Goal: Task Accomplishment & Management: Use online tool/utility

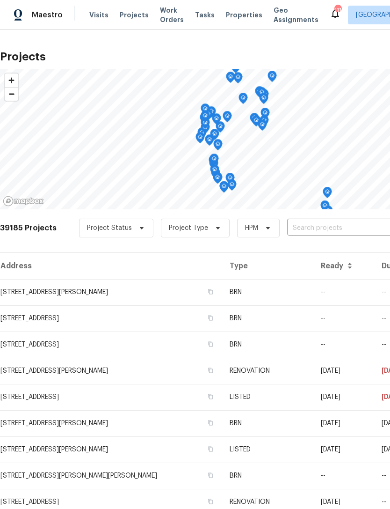
click at [310, 216] on div "39185 Projects Project Status Project Type HPM ​" at bounding box center [264, 233] width 529 height 37
click at [325, 233] on input "text" at bounding box center [340, 228] width 107 height 15
type input "5013"
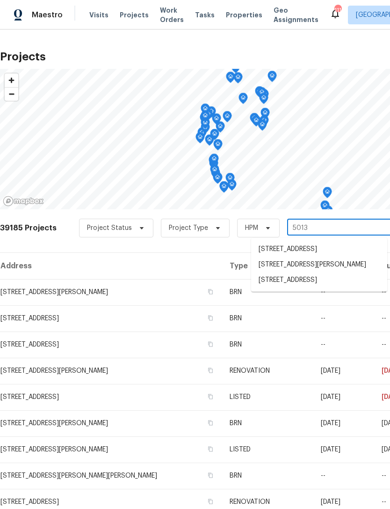
click at [318, 286] on li "[STREET_ADDRESS]" at bounding box center [319, 279] width 136 height 15
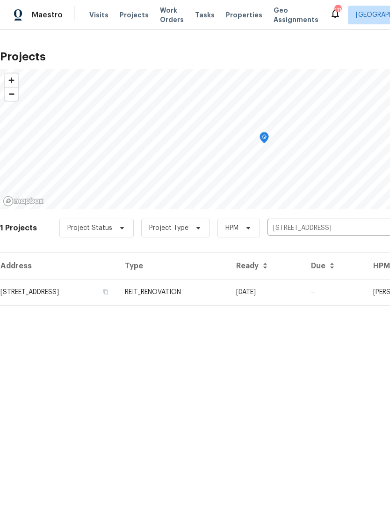
click at [229, 294] on td "REIT_RENOVATION" at bounding box center [172, 292] width 111 height 26
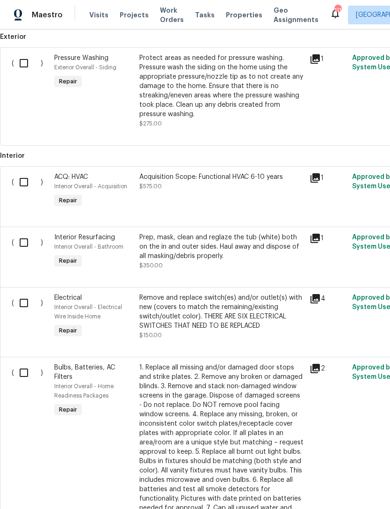
scroll to position [265, 0]
click at [194, 201] on div "Acquisition Scope: Functional HVAC 6-10 years $575.00" at bounding box center [222, 190] width 170 height 43
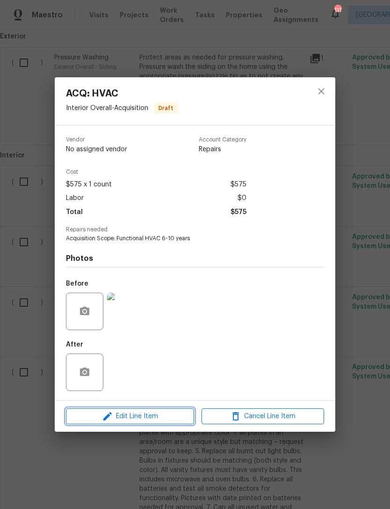
click at [173, 414] on span "Edit Line Item" at bounding box center [130, 416] width 123 height 12
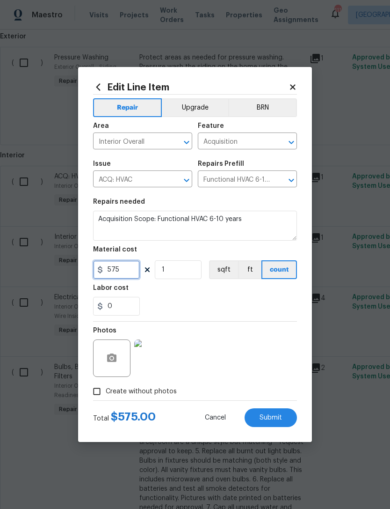
click at [132, 275] on input "575" at bounding box center [116, 269] width 47 height 19
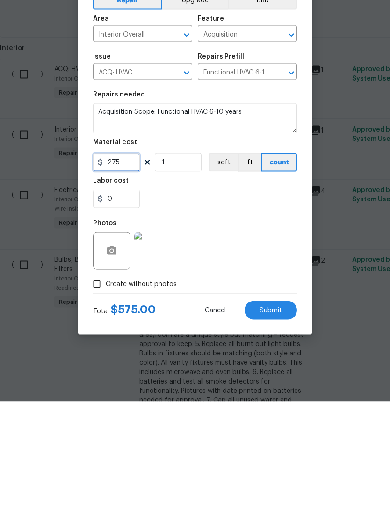
type input "275"
click at [180, 260] on input "1" at bounding box center [178, 269] width 47 height 19
click at [269, 414] on span "Submit" at bounding box center [271, 417] width 22 height 7
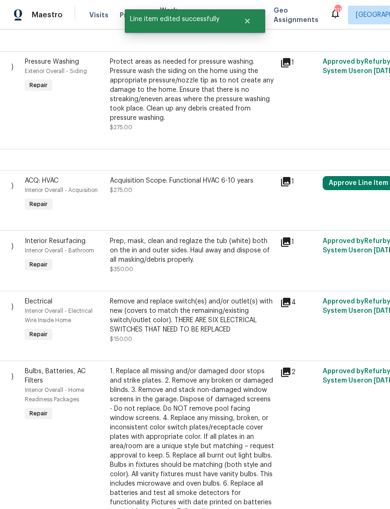
scroll to position [260, 37]
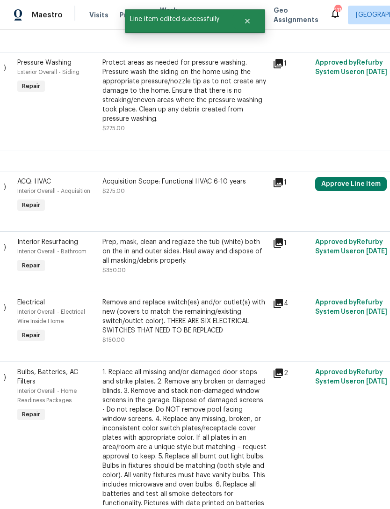
click at [361, 177] on button "Approve Line Item" at bounding box center [351, 184] width 72 height 14
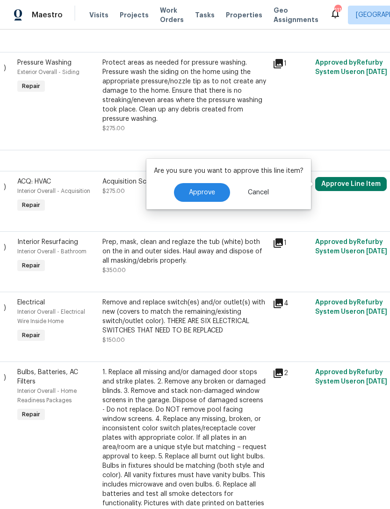
click at [205, 189] on span "Approve" at bounding box center [202, 192] width 26 height 7
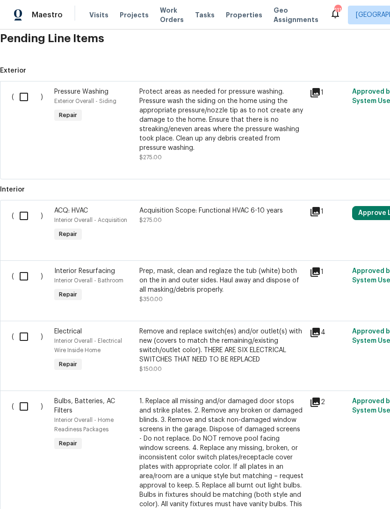
scroll to position [232, 0]
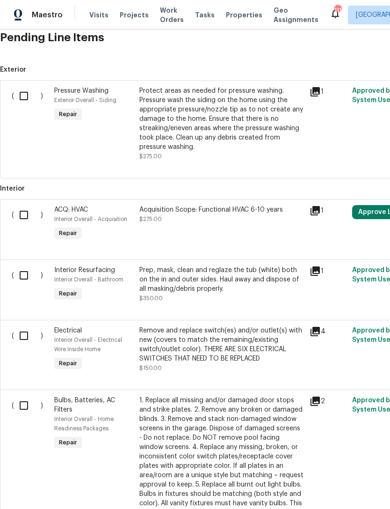
click at [22, 205] on input "checkbox" at bounding box center [27, 215] width 27 height 20
checkbox input "true"
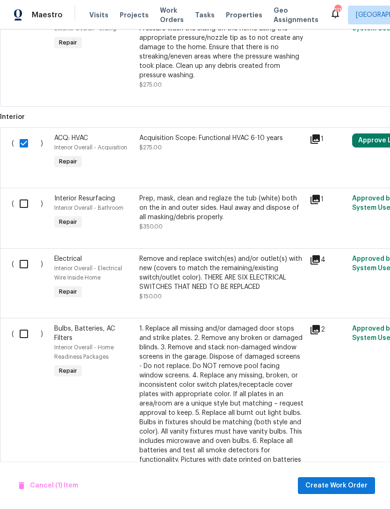
scroll to position [305, 0]
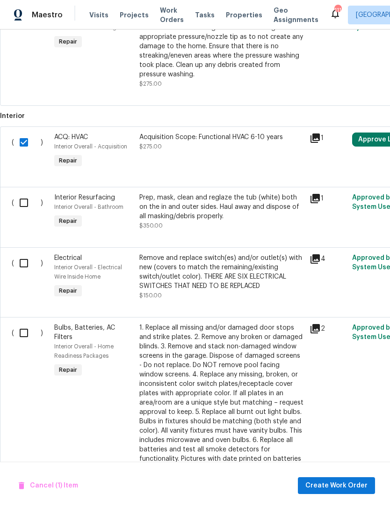
click at [24, 193] on input "checkbox" at bounding box center [27, 203] width 27 height 20
checkbox input "true"
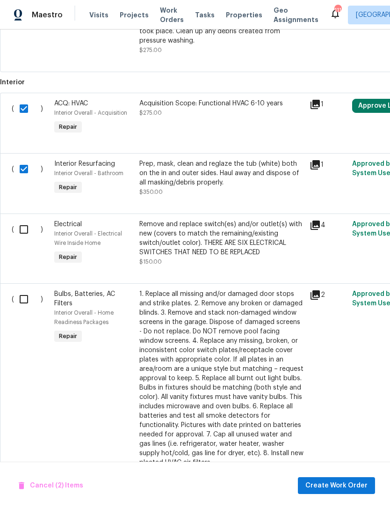
scroll to position [342, 0]
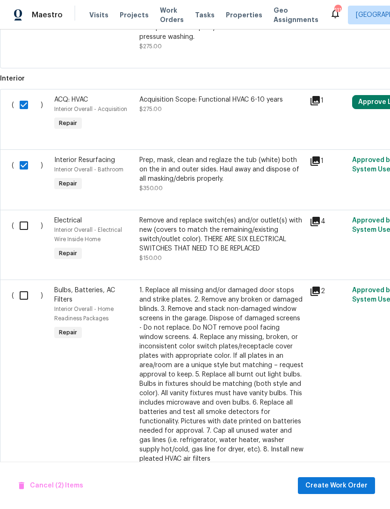
click at [21, 216] on input "checkbox" at bounding box center [27, 226] width 27 height 20
checkbox input "true"
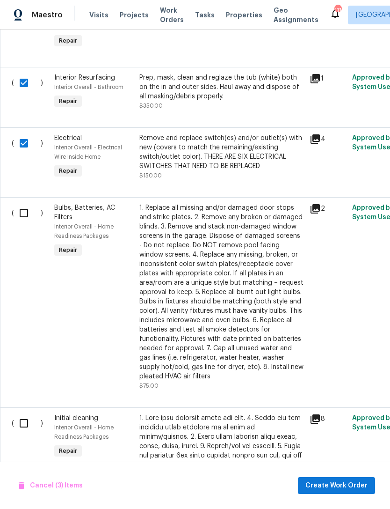
scroll to position [425, 0]
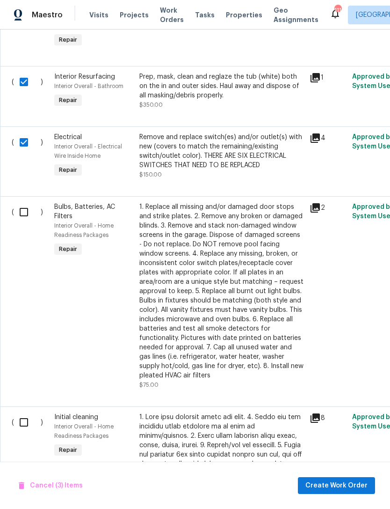
click at [23, 202] on input "checkbox" at bounding box center [27, 212] width 27 height 20
checkbox input "true"
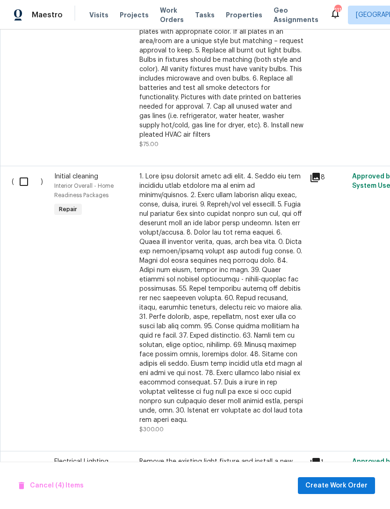
scroll to position [666, 0]
click at [19, 172] on input "checkbox" at bounding box center [27, 182] width 27 height 20
checkbox input "true"
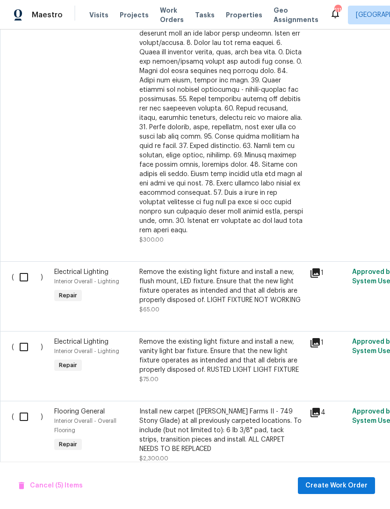
scroll to position [856, 0]
click at [24, 267] on input "checkbox" at bounding box center [27, 277] width 27 height 20
checkbox input "true"
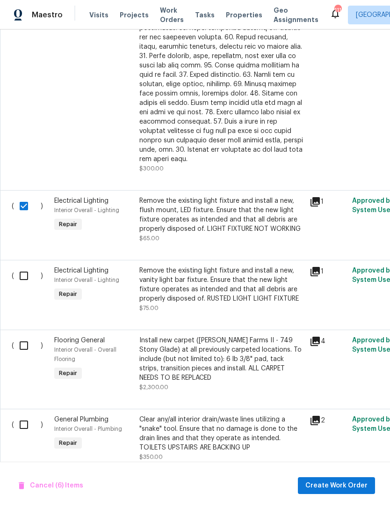
scroll to position [926, 0]
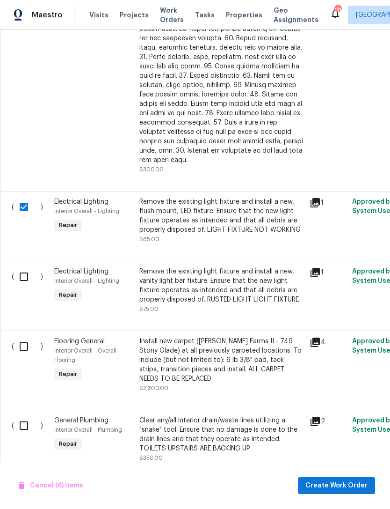
click at [26, 267] on input "checkbox" at bounding box center [27, 277] width 27 height 20
checkbox input "true"
click at [24, 415] on input "checkbox" at bounding box center [27, 425] width 27 height 20
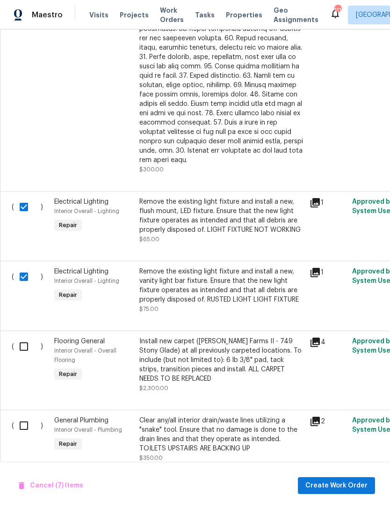
checkbox input "true"
click at [341, 481] on span "Create Work Order" at bounding box center [337, 486] width 62 height 12
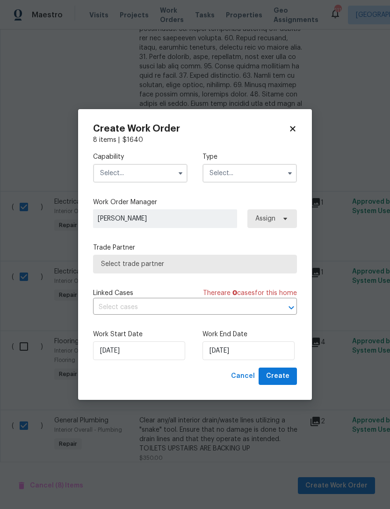
click at [152, 173] on input "text" at bounding box center [140, 173] width 95 height 19
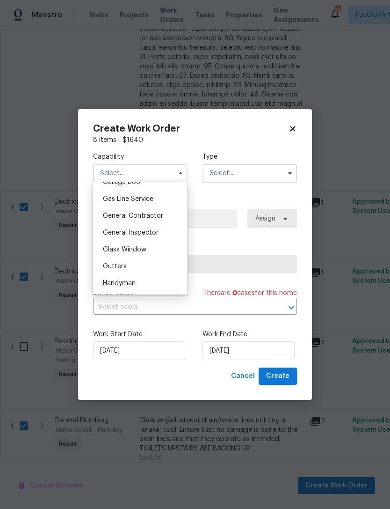
scroll to position [412, 0]
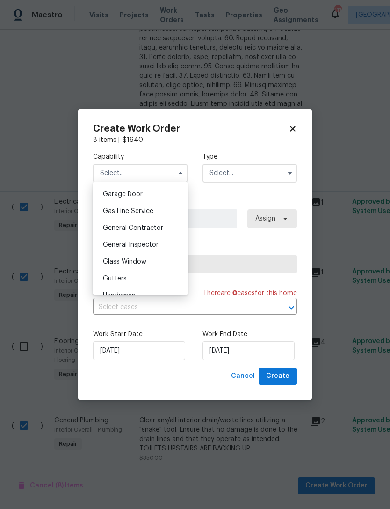
click at [159, 229] on span "General Contractor" at bounding box center [133, 228] width 60 height 7
type input "General Contractor"
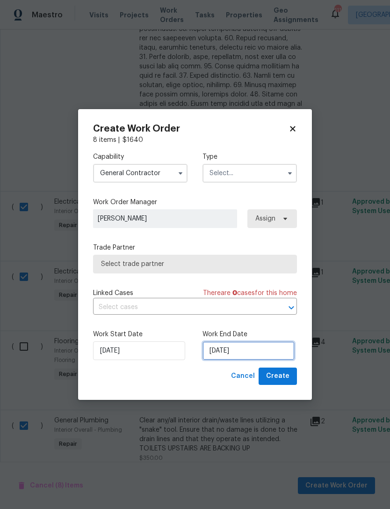
click at [250, 346] on input "[DATE]" at bounding box center [249, 350] width 92 height 19
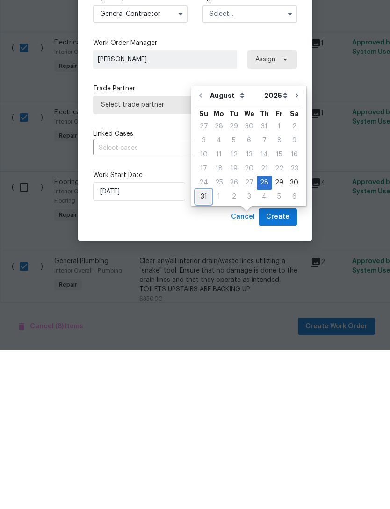
click at [202, 349] on div "31" at bounding box center [203, 355] width 15 height 13
type input "[DATE]"
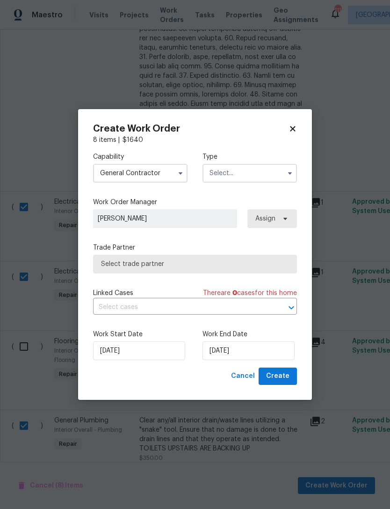
click at [262, 174] on input "text" at bounding box center [250, 173] width 95 height 19
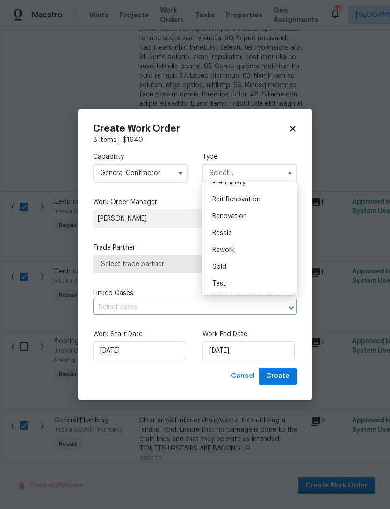
scroll to position [212, 0]
click at [265, 204] on div "Reit Renovation" at bounding box center [250, 199] width 90 height 17
type input "Reit Renovation"
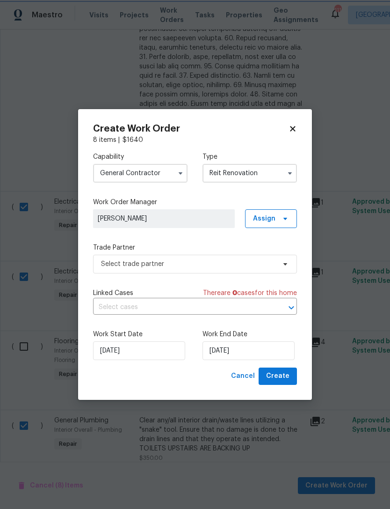
scroll to position [0, 0]
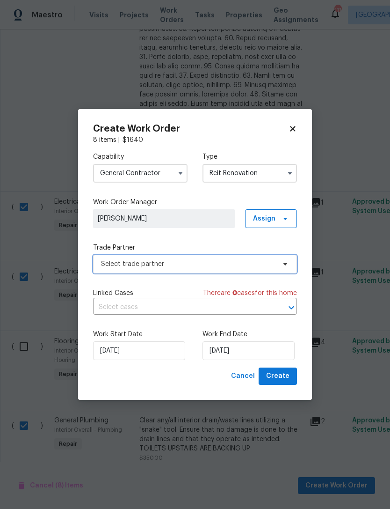
click at [216, 267] on span "Select trade partner" at bounding box center [188, 263] width 175 height 9
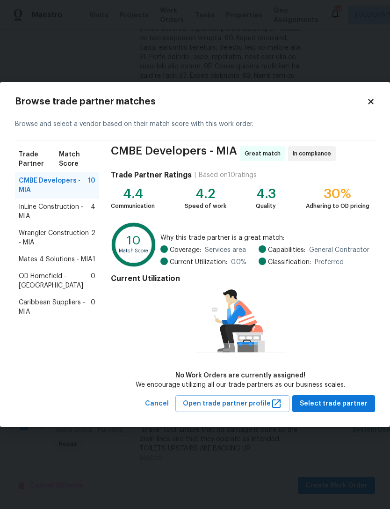
click at [62, 261] on span "Mates 4 Solutions - MIA" at bounding box center [55, 259] width 73 height 9
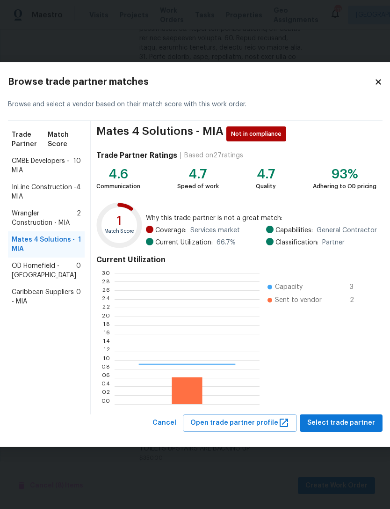
scroll to position [131, 145]
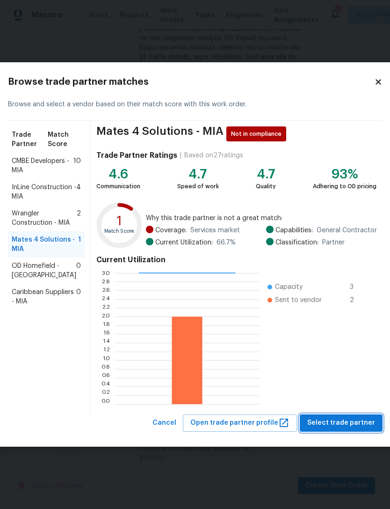
click at [340, 424] on span "Select trade partner" at bounding box center [341, 423] width 68 height 12
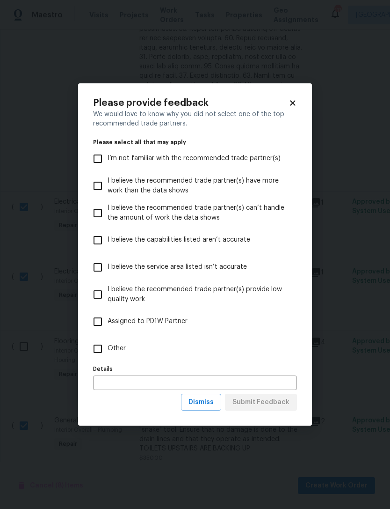
click at [99, 349] on input "Other" at bounding box center [98, 349] width 20 height 20
checkbox input "true"
click at [273, 401] on span "Submit Feedback" at bounding box center [261, 402] width 57 height 12
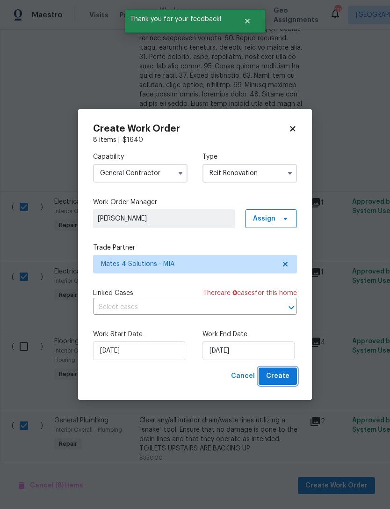
click at [284, 377] on span "Create" at bounding box center [277, 376] width 23 height 12
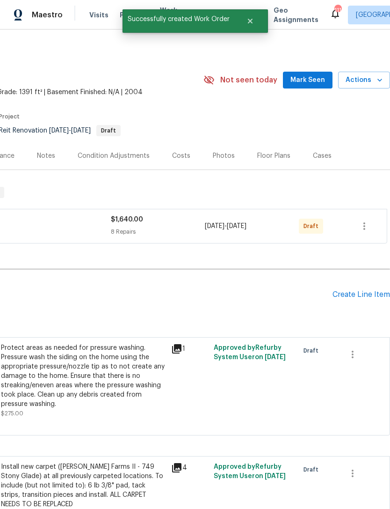
scroll to position [0, 138]
click at [367, 220] on icon "button" at bounding box center [364, 225] width 11 height 11
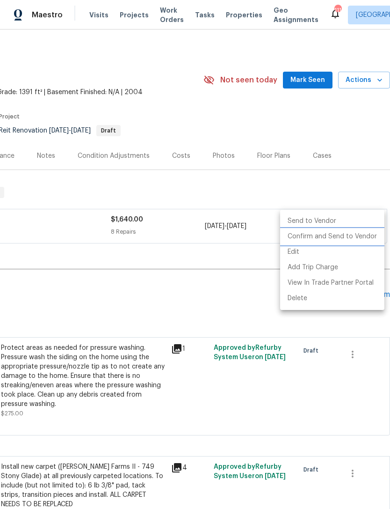
click at [350, 238] on li "Confirm and Send to Vendor" at bounding box center [332, 236] width 104 height 15
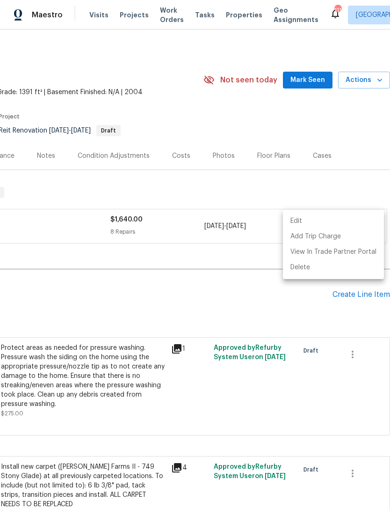
click at [233, 299] on div at bounding box center [195, 254] width 390 height 509
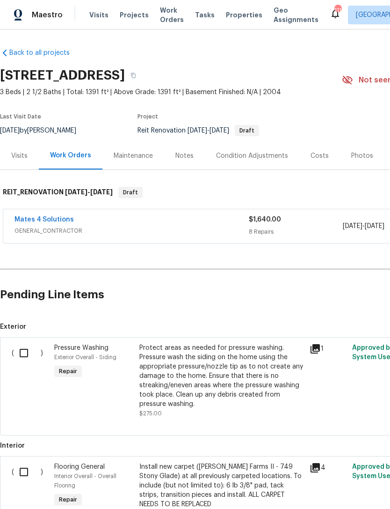
scroll to position [0, 0]
click at [127, 10] on span "Projects" at bounding box center [134, 14] width 29 height 9
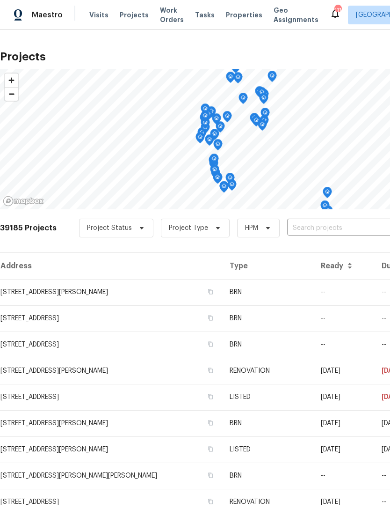
click at [327, 226] on input "text" at bounding box center [340, 228] width 107 height 15
type input "2175"
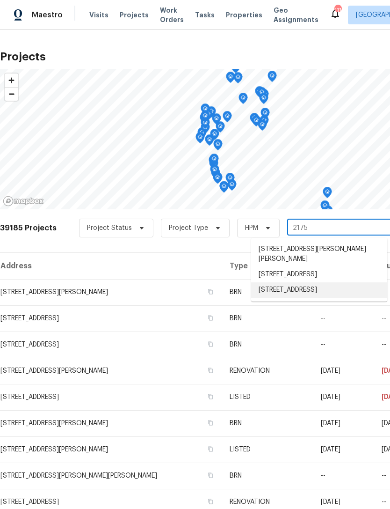
click at [328, 296] on li "[STREET_ADDRESS]" at bounding box center [319, 289] width 136 height 15
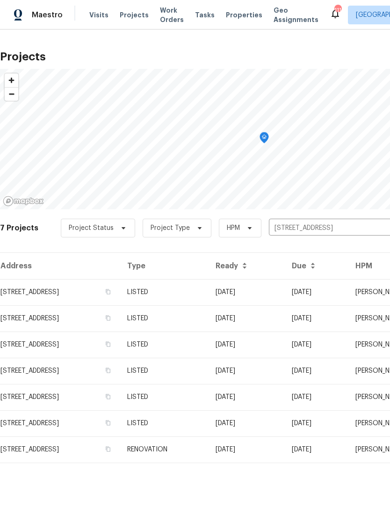
click at [208, 294] on td "LISTED" at bounding box center [164, 292] width 88 height 26
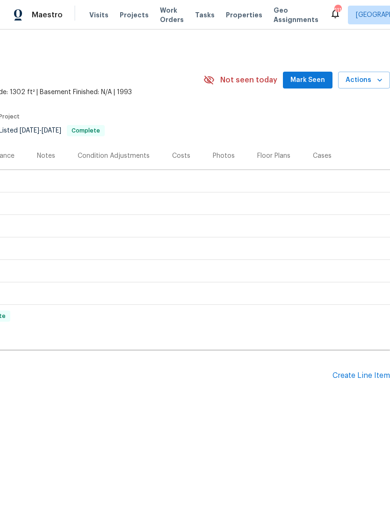
scroll to position [0, 138]
click at [360, 373] on div "Create Line Item" at bounding box center [362, 375] width 58 height 9
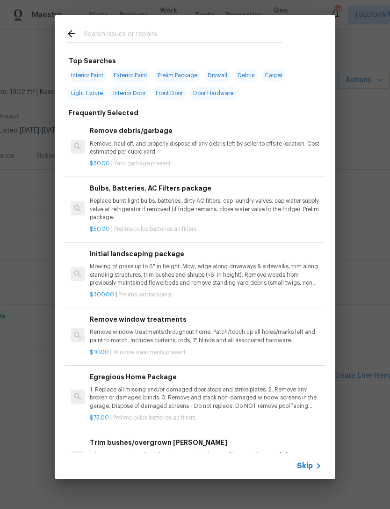
click at [134, 78] on span "Exterior Paint" at bounding box center [130, 75] width 39 height 13
type input "Exterior Paint"
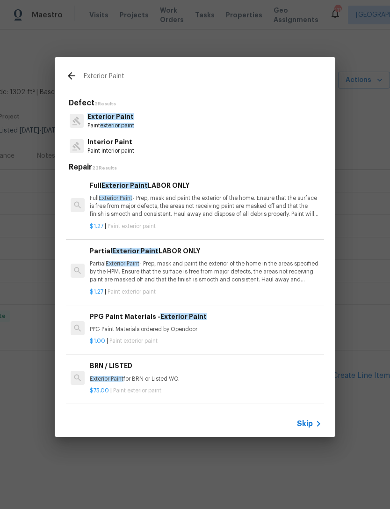
click at [133, 122] on p "Paint exterior paint" at bounding box center [110, 126] width 47 height 8
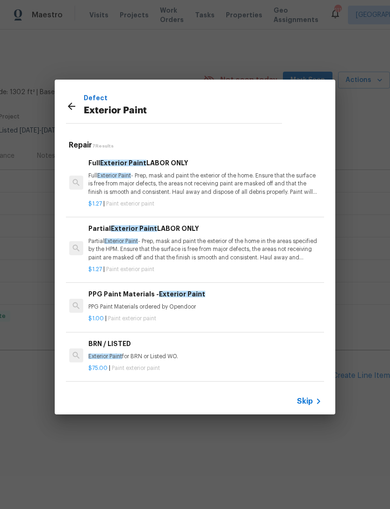
scroll to position [0, 1]
click at [179, 182] on p "Full Exterior Paint - Prep, mask and paint the exterior of the home. Ensure tha…" at bounding box center [204, 184] width 232 height 24
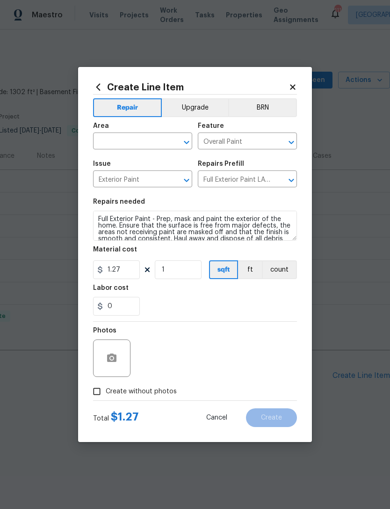
click at [148, 140] on input "text" at bounding box center [129, 142] width 73 height 15
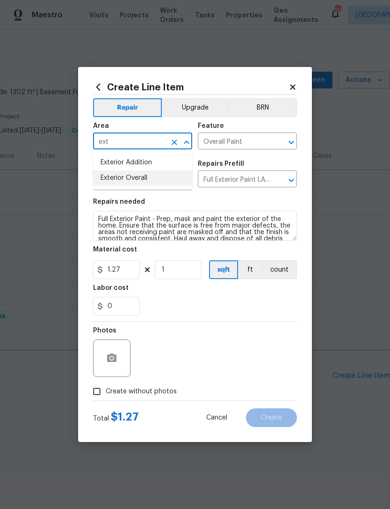
click at [144, 178] on li "Exterior Overall" at bounding box center [142, 177] width 99 height 15
type input "Exterior Overall"
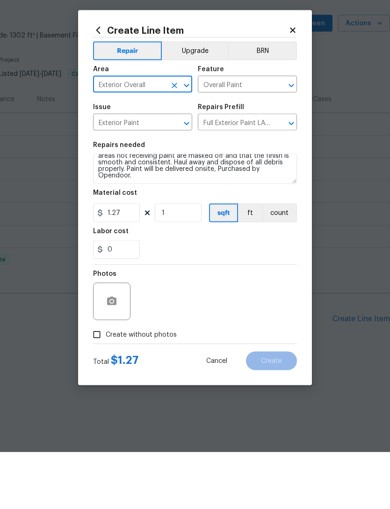
scroll to position [20, 0]
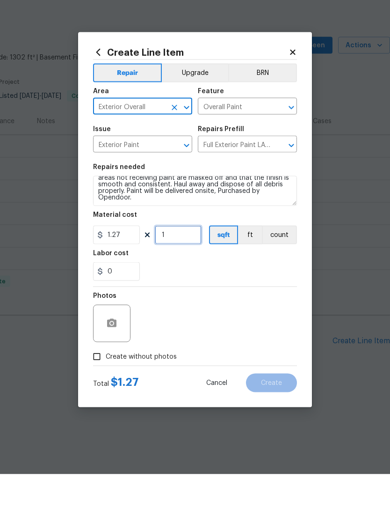
click at [182, 260] on input "1" at bounding box center [178, 269] width 47 height 19
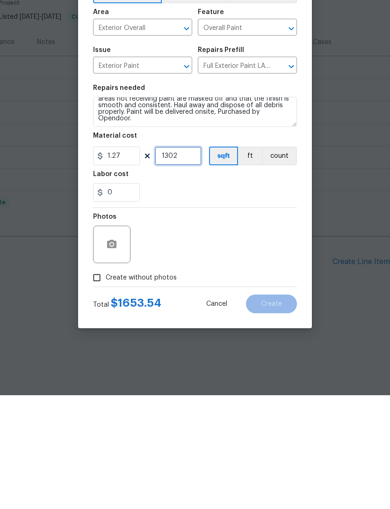
type input "1302"
click at [121, 347] on button "button" at bounding box center [112, 358] width 22 height 22
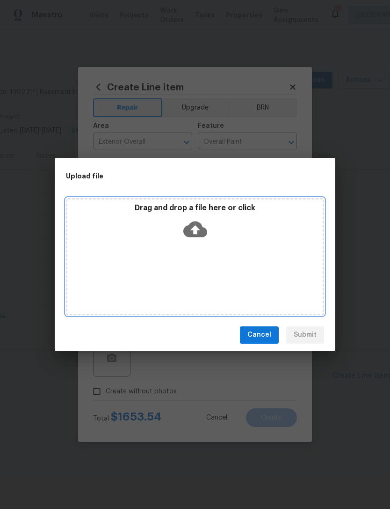
click at [197, 235] on icon at bounding box center [195, 229] width 24 height 16
click at [200, 231] on icon at bounding box center [195, 229] width 24 height 16
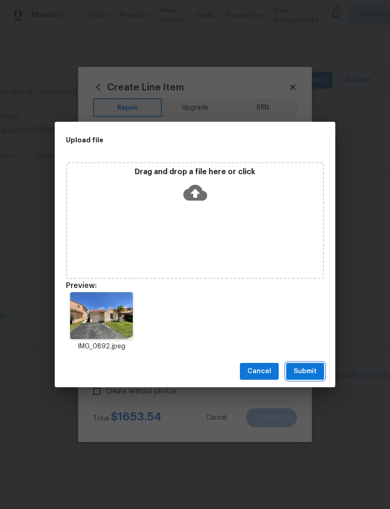
click at [306, 370] on span "Submit" at bounding box center [305, 371] width 23 height 12
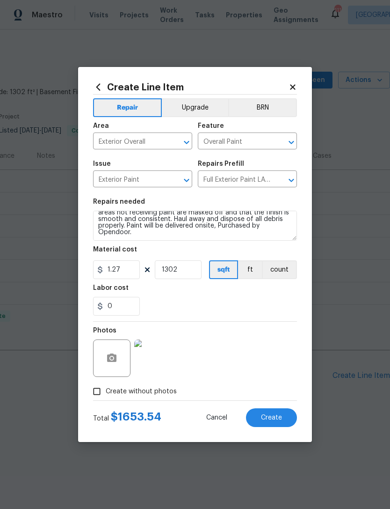
click at [275, 418] on span "Create" at bounding box center [271, 417] width 21 height 7
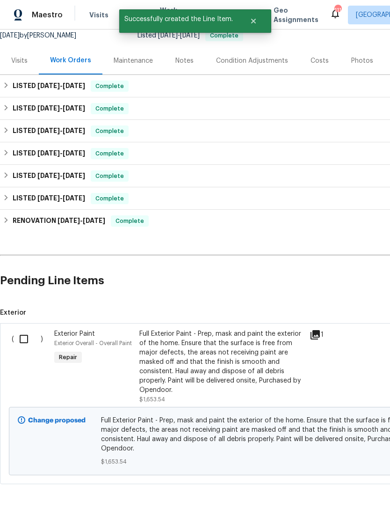
scroll to position [95, 0]
click at [24, 335] on input "checkbox" at bounding box center [27, 339] width 27 height 20
checkbox input "true"
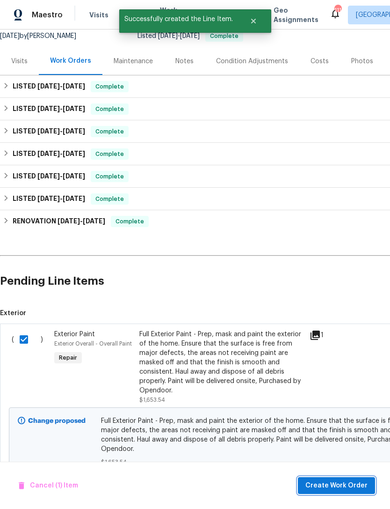
click at [335, 481] on span "Create Work Order" at bounding box center [337, 486] width 62 height 12
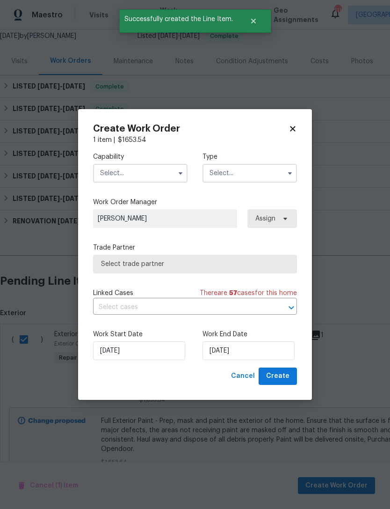
click at [148, 176] on input "text" at bounding box center [140, 173] width 95 height 19
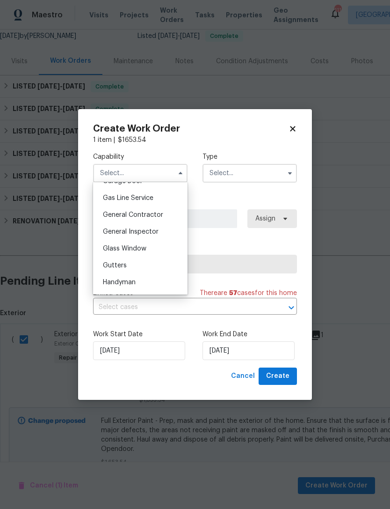
scroll to position [425, 0]
click at [144, 216] on span "General Contractor" at bounding box center [133, 215] width 60 height 7
type input "General Contractor"
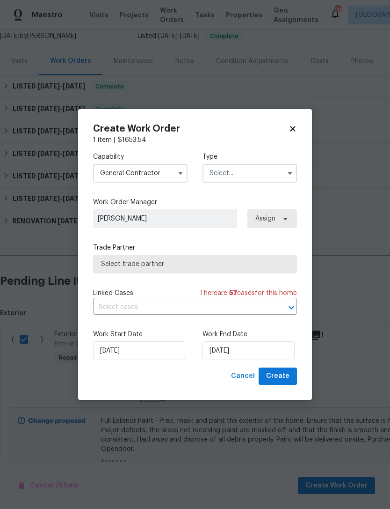
click at [264, 170] on input "text" at bounding box center [250, 173] width 95 height 19
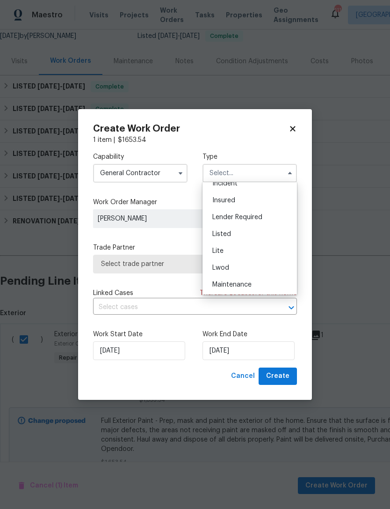
scroll to position [60, 0]
click at [250, 235] on div "Listed" at bounding box center [250, 233] width 90 height 17
type input "Listed"
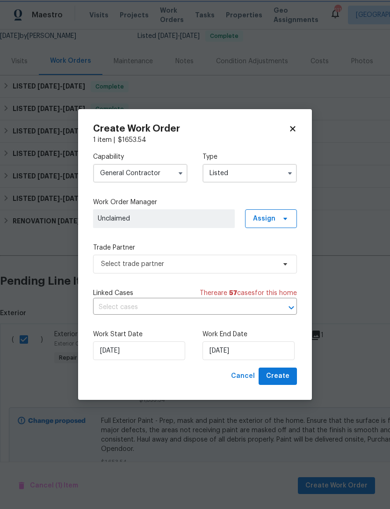
scroll to position [0, 0]
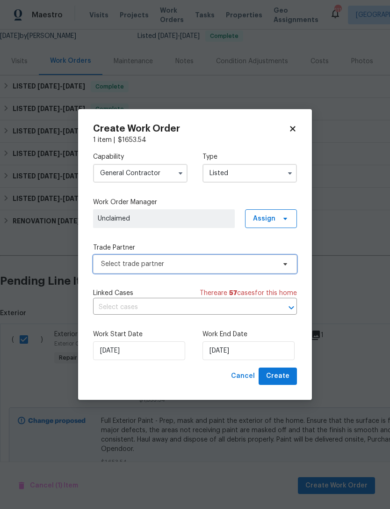
click at [244, 266] on span "Select trade partner" at bounding box center [188, 263] width 175 height 9
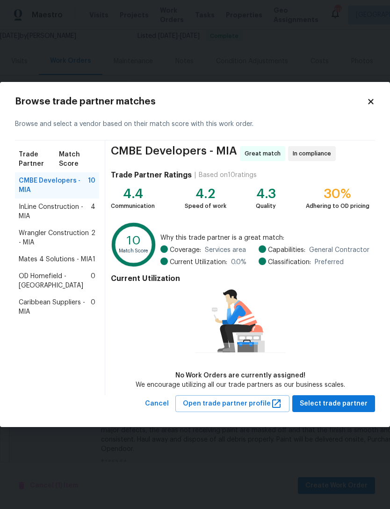
click at [55, 262] on span "Mates 4 Solutions - MIA" at bounding box center [55, 259] width 73 height 9
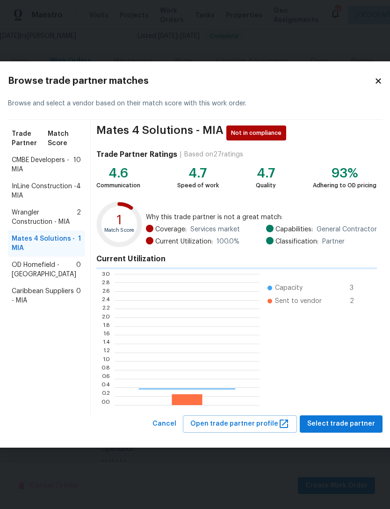
scroll to position [131, 145]
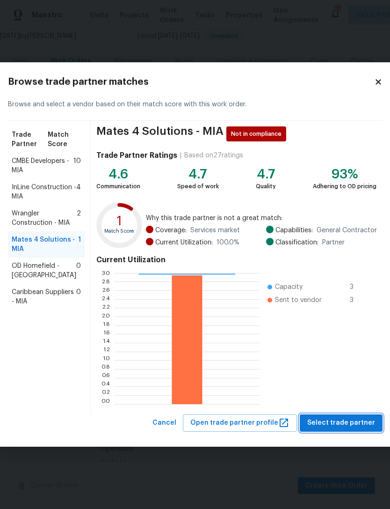
click at [333, 422] on span "Select trade partner" at bounding box center [341, 423] width 68 height 12
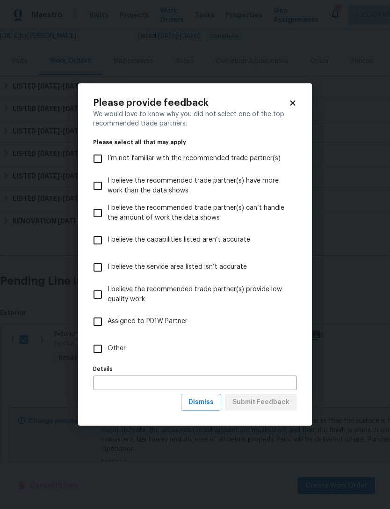
click at [101, 351] on input "Other" at bounding box center [98, 349] width 20 height 20
checkbox input "true"
click at [270, 401] on span "Submit Feedback" at bounding box center [261, 402] width 57 height 12
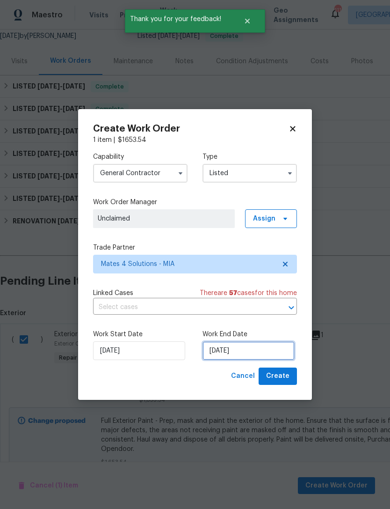
click at [247, 352] on input "[DATE]" at bounding box center [249, 350] width 92 height 19
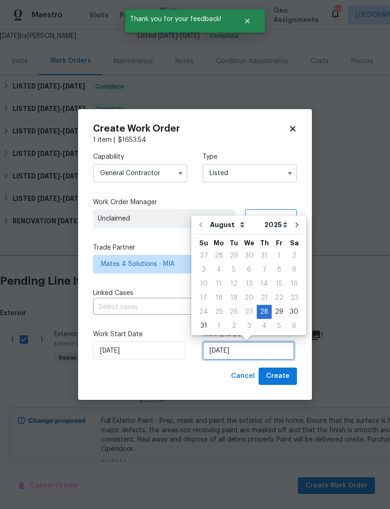
scroll to position [17, 0]
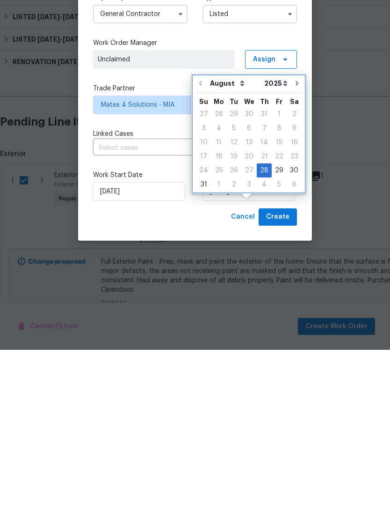
click at [293, 239] on icon "Go to next month" at bounding box center [296, 242] width 7 height 7
type input "[DATE]"
select select "8"
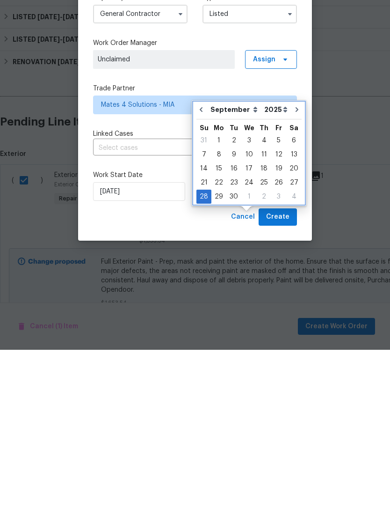
scroll to position [30, 0]
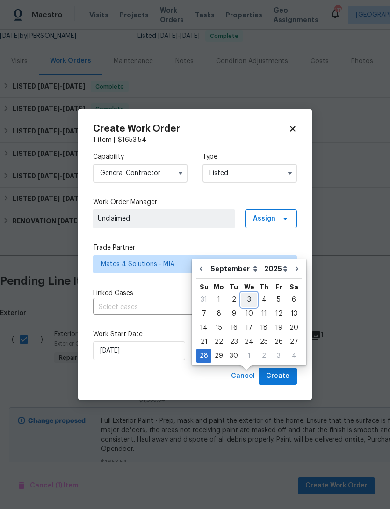
click at [246, 293] on div "3" at bounding box center [248, 299] width 15 height 13
type input "[DATE]"
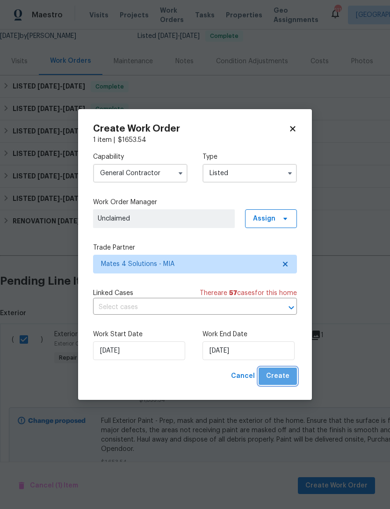
click at [284, 375] on span "Create" at bounding box center [277, 376] width 23 height 12
checkbox input "false"
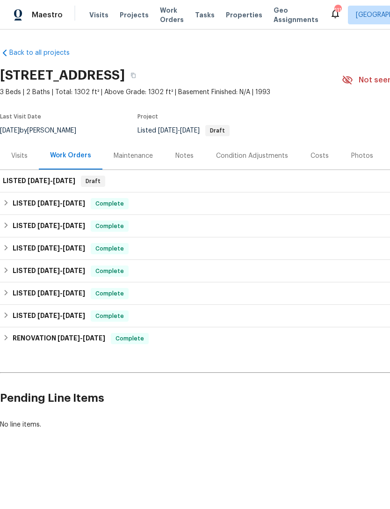
scroll to position [0, 0]
click at [224, 185] on div "LISTED [DATE] - [DATE] Draft" at bounding box center [264, 180] width 523 height 11
click at [163, 180] on div "LISTED [DATE] - [DATE] Draft" at bounding box center [264, 180] width 523 height 11
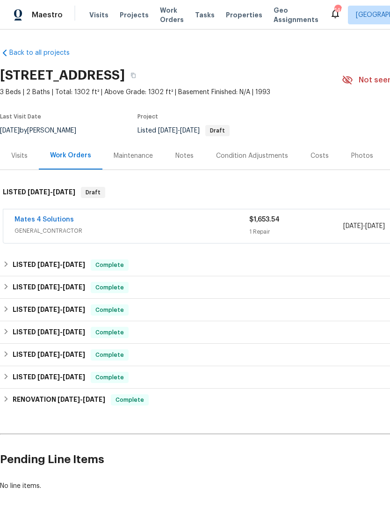
click at [190, 229] on span "GENERAL_CONTRACTOR" at bounding box center [132, 230] width 235 height 9
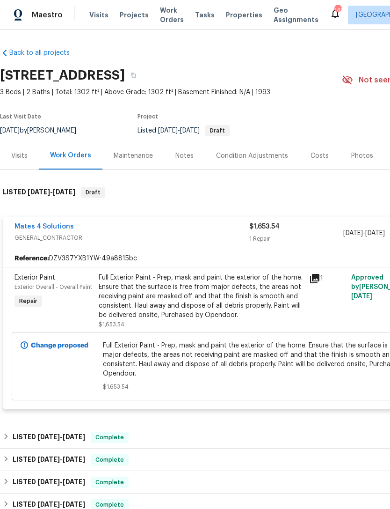
click at [147, 306] on div "Full Exterior Paint - Prep, mask and paint the exterior of the home. Ensure tha…" at bounding box center [201, 296] width 205 height 47
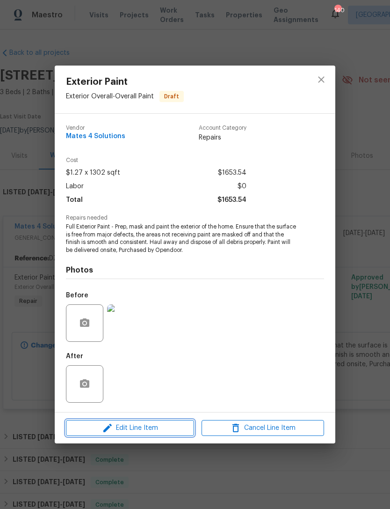
click at [152, 429] on span "Edit Line Item" at bounding box center [130, 428] width 123 height 12
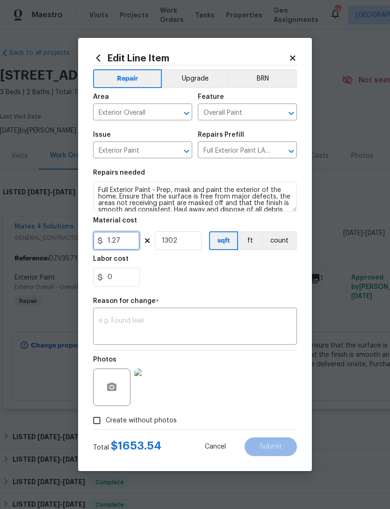
click at [131, 238] on input "1.27" at bounding box center [116, 240] width 47 height 19
type input "1.53"
click at [179, 318] on textarea at bounding box center [195, 327] width 193 height 20
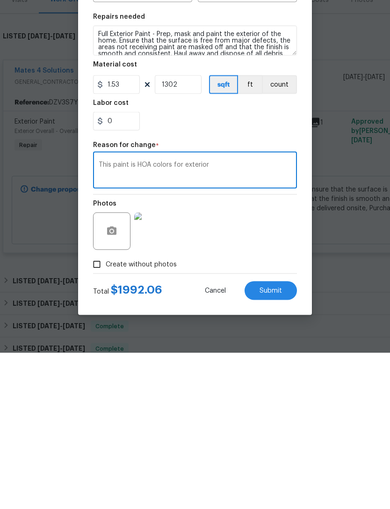
type textarea "This paint is HOA colors for exterior"
click at [134, 268] on input "0" at bounding box center [116, 277] width 47 height 19
click at [277, 443] on span "Submit" at bounding box center [271, 446] width 22 height 7
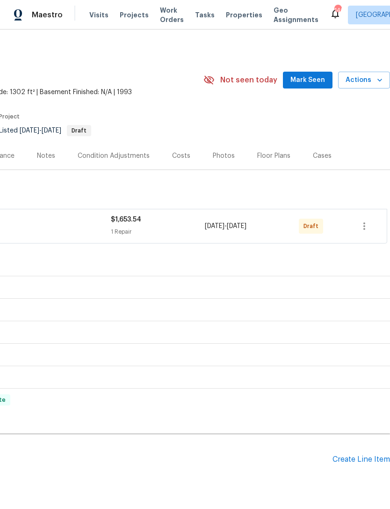
scroll to position [0, 138]
click at [372, 226] on button "button" at bounding box center [364, 226] width 22 height 22
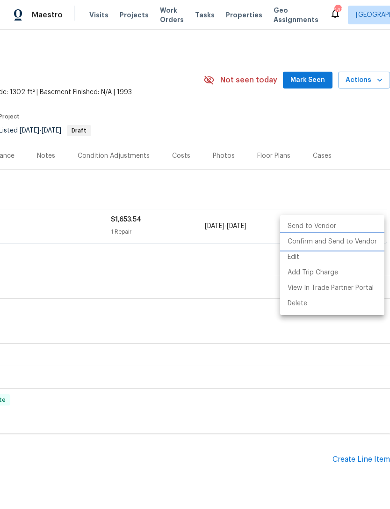
click at [346, 245] on li "Confirm and Send to Vendor" at bounding box center [332, 241] width 104 height 15
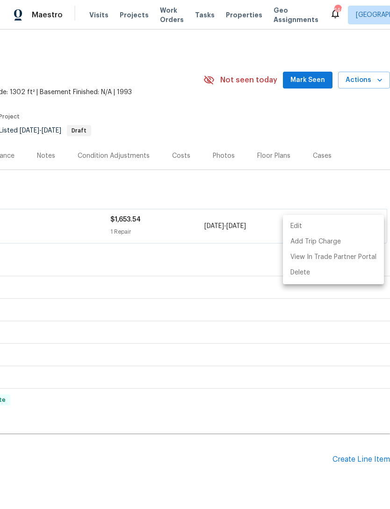
click at [160, 10] on div at bounding box center [195, 254] width 390 height 509
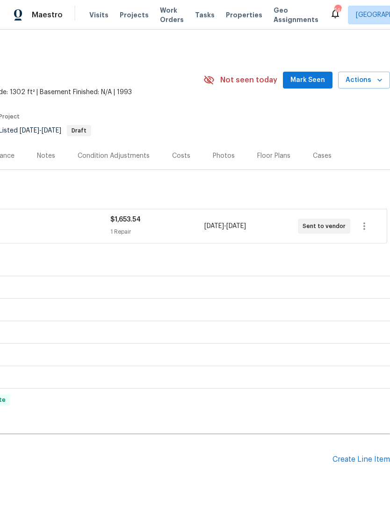
click at [165, 15] on span "Work Orders" at bounding box center [172, 15] width 24 height 19
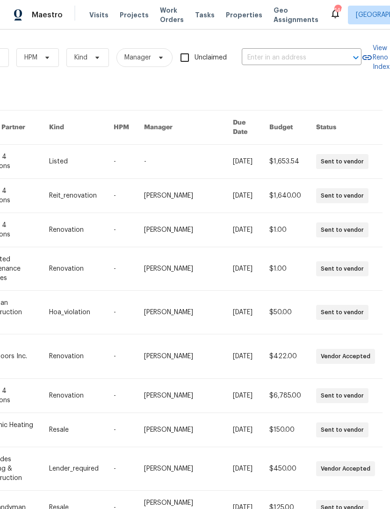
scroll to position [0, 154]
click at [300, 57] on input "text" at bounding box center [289, 58] width 94 height 15
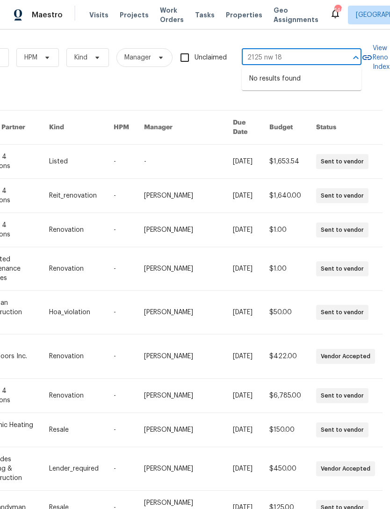
type input "2125 nw 184"
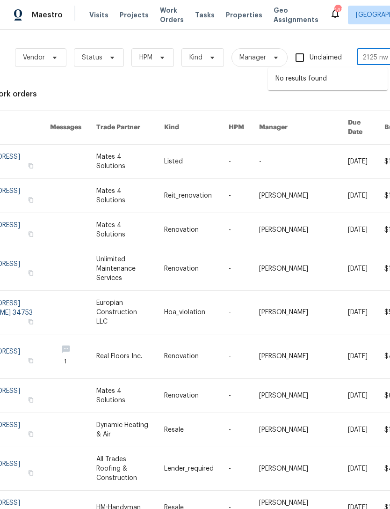
scroll to position [0, 40]
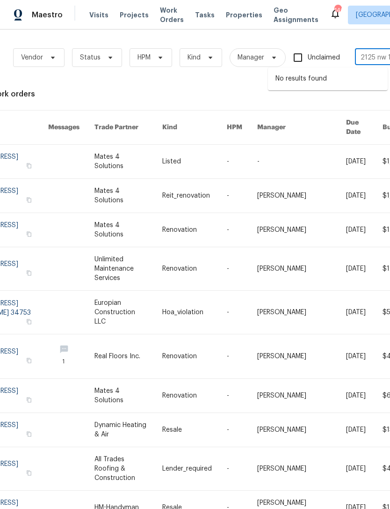
click at [318, 150] on link at bounding box center [301, 162] width 89 height 34
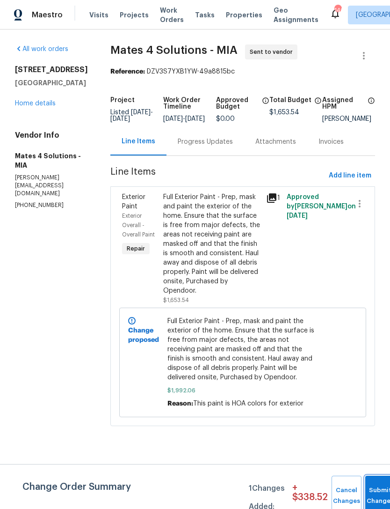
click at [373, 495] on span "Submit Changes" at bounding box center [380, 496] width 21 height 22
